Goal: Transaction & Acquisition: Download file/media

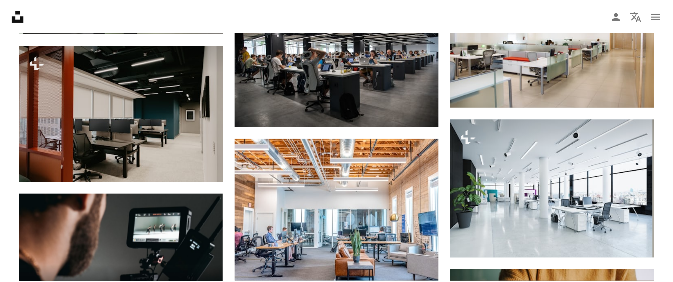
scroll to position [2227, 0]
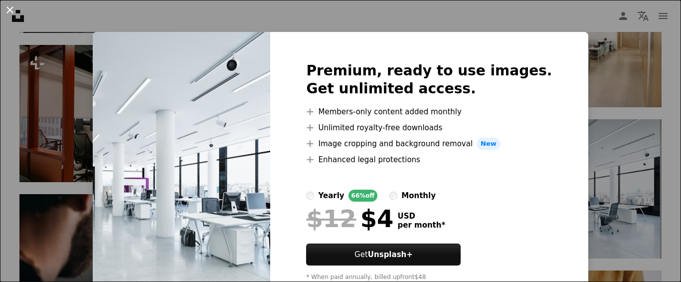
click at [9, 6] on button "An X shape" at bounding box center [10, 10] width 12 height 12
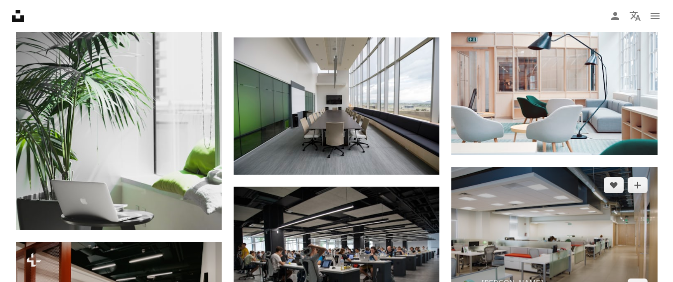
scroll to position [2077, 0]
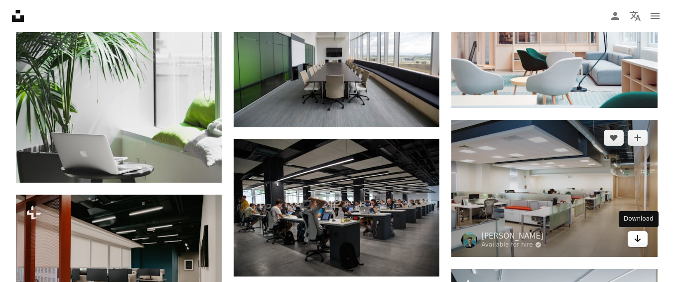
click at [646, 241] on link "Arrow pointing down" at bounding box center [638, 239] width 20 height 16
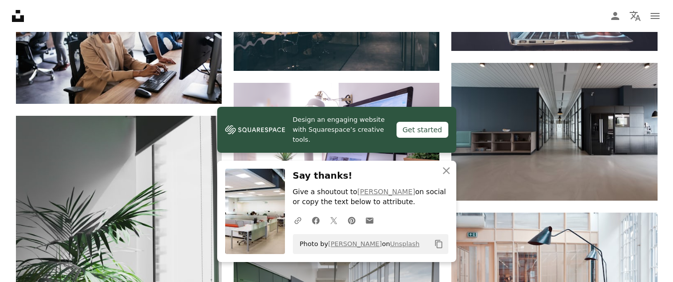
scroll to position [1828, 0]
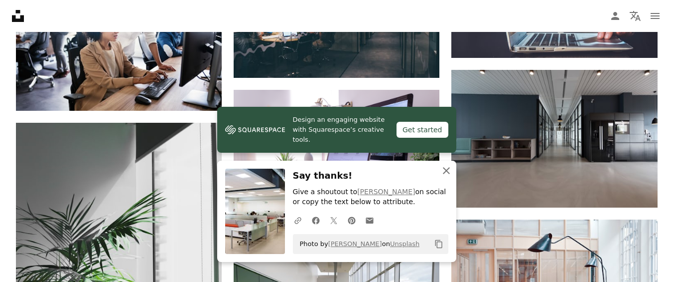
click at [445, 170] on icon "An X shape" at bounding box center [447, 170] width 12 height 12
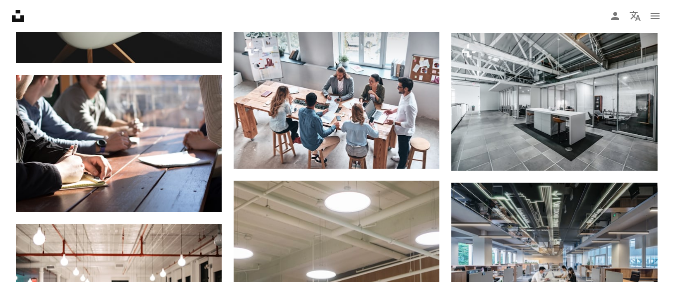
scroll to position [681, 0]
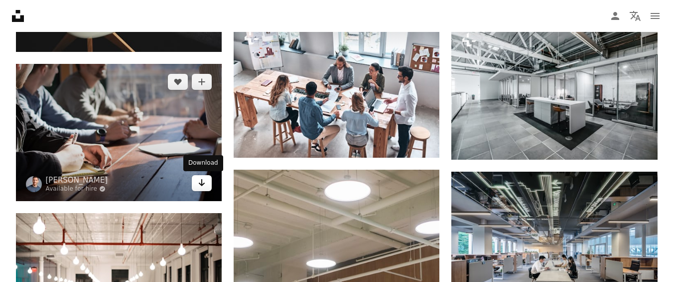
click at [199, 178] on icon "Arrow pointing down" at bounding box center [202, 182] width 8 height 12
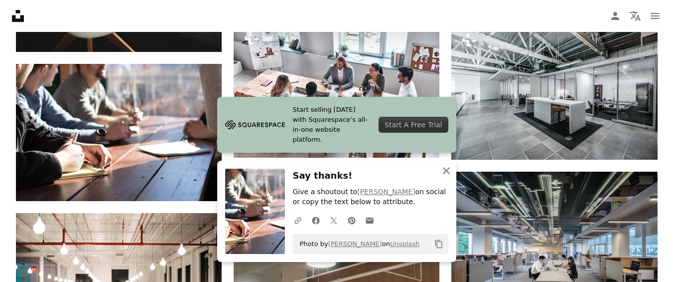
click at [450, 172] on icon "An X shape" at bounding box center [447, 170] width 12 height 12
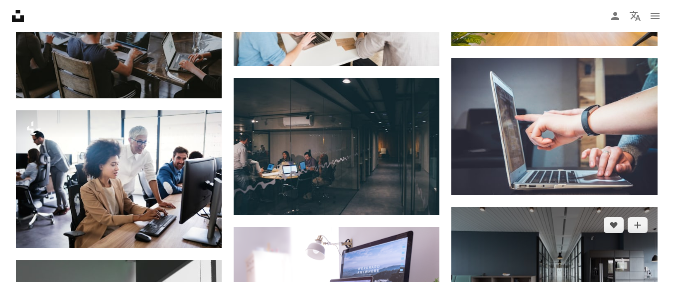
scroll to position [1628, 0]
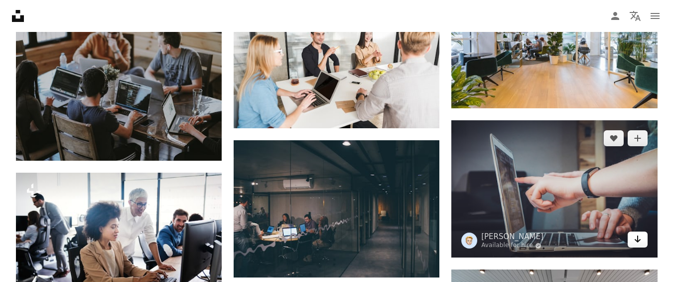
click at [646, 237] on link "Arrow pointing down" at bounding box center [638, 239] width 20 height 16
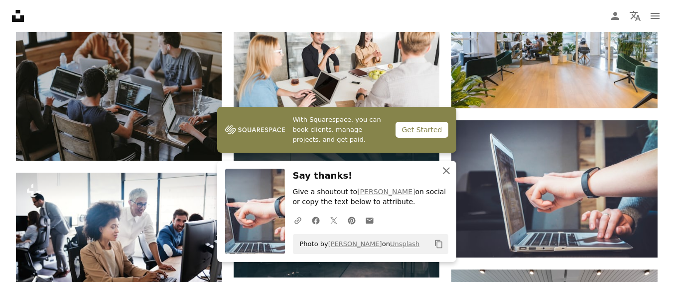
click at [448, 164] on icon "An X shape" at bounding box center [447, 170] width 12 height 12
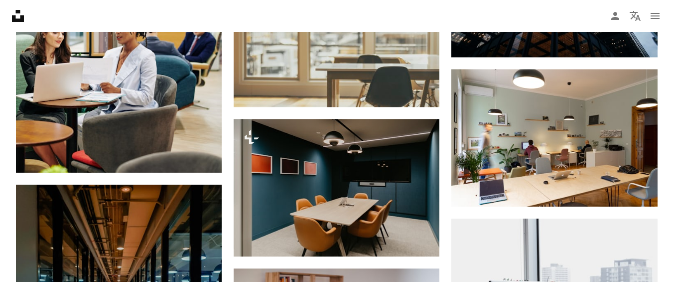
scroll to position [5068, 0]
